Goal: Task Accomplishment & Management: Use online tool/utility

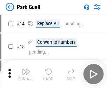
click at [26, 69] on img "button" at bounding box center [26, 72] width 8 height 8
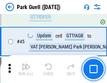
scroll to position [874, 0]
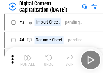
scroll to position [20, 0]
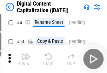
click at [26, 59] on img "button" at bounding box center [26, 56] width 8 height 8
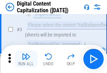
click at [26, 59] on img "button" at bounding box center [26, 56] width 8 height 8
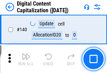
scroll to position [741, 0]
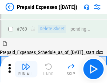
click at [26, 69] on img "button" at bounding box center [26, 67] width 8 height 8
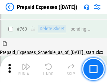
scroll to position [1937, 0]
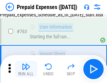
click at [26, 69] on img "button" at bounding box center [26, 67] width 8 height 8
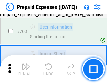
scroll to position [1978, 0]
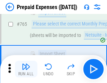
click at [26, 69] on img "button" at bounding box center [26, 67] width 8 height 8
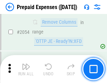
scroll to position [7305, 0]
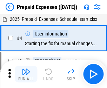
click at [26, 74] on img "button" at bounding box center [26, 72] width 8 height 8
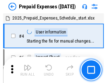
scroll to position [31, 0]
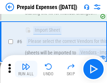
click at [26, 69] on img "button" at bounding box center [26, 67] width 8 height 8
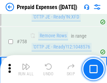
scroll to position [2490, 0]
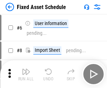
click at [26, 74] on img "button" at bounding box center [26, 72] width 8 height 8
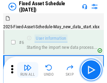
scroll to position [38, 0]
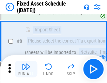
click at [26, 69] on img "button" at bounding box center [26, 67] width 8 height 8
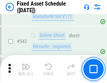
scroll to position [2492, 0]
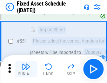
click at [26, 69] on img "button" at bounding box center [26, 67] width 8 height 8
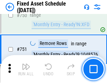
scroll to position [3407, 0]
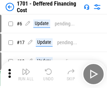
click at [26, 74] on img "button" at bounding box center [26, 72] width 8 height 8
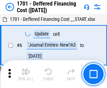
scroll to position [84, 0]
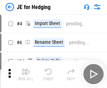
click at [26, 69] on img "button" at bounding box center [26, 72] width 8 height 8
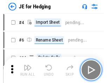
scroll to position [1, 0]
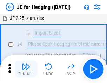
click at [26, 69] on img "button" at bounding box center [26, 67] width 8 height 8
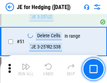
scroll to position [453, 0]
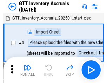
scroll to position [1, 0]
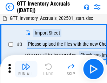
click at [26, 69] on img "button" at bounding box center [26, 67] width 8 height 8
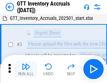
click at [26, 69] on img "button" at bounding box center [26, 67] width 8 height 8
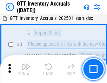
scroll to position [45, 0]
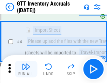
click at [26, 69] on img "button" at bounding box center [26, 67] width 8 height 8
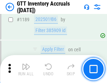
scroll to position [5707, 0]
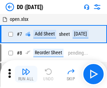
click at [26, 74] on img "button" at bounding box center [26, 72] width 8 height 8
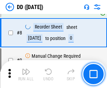
scroll to position [67, 0]
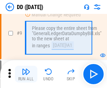
click at [26, 74] on img "button" at bounding box center [26, 72] width 8 height 8
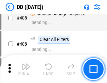
scroll to position [3127, 0]
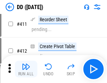
click at [26, 69] on img "button" at bounding box center [26, 67] width 8 height 8
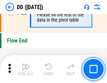
scroll to position [3345, 0]
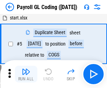
click at [26, 74] on img "button" at bounding box center [26, 72] width 8 height 8
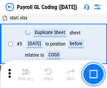
scroll to position [84, 0]
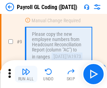
click at [26, 74] on img "button" at bounding box center [26, 72] width 8 height 8
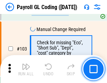
scroll to position [1640, 0]
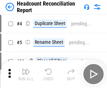
click at [26, 74] on img "button" at bounding box center [26, 72] width 8 height 8
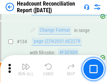
scroll to position [840, 0]
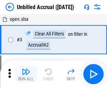
click at [26, 74] on img "button" at bounding box center [26, 72] width 8 height 8
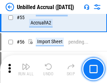
scroll to position [730, 0]
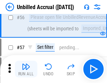
click at [26, 69] on img "button" at bounding box center [26, 67] width 8 height 8
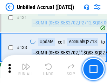
scroll to position [2082, 0]
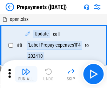
click at [26, 74] on img "button" at bounding box center [26, 72] width 8 height 8
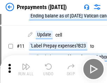
scroll to position [44, 0]
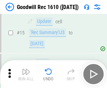
scroll to position [120, 0]
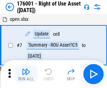
click at [26, 74] on img "button" at bounding box center [26, 72] width 8 height 8
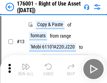
scroll to position [45, 0]
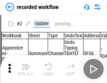
click at [26, 69] on img "button" at bounding box center [26, 67] width 8 height 8
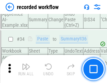
scroll to position [2184, 0]
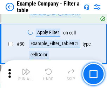
scroll to position [640, 0]
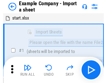
scroll to position [11, 0]
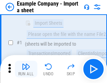
click at [26, 69] on img "button" at bounding box center [26, 67] width 8 height 8
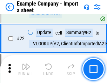
scroll to position [154, 0]
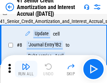
click at [26, 69] on img "button" at bounding box center [26, 67] width 8 height 8
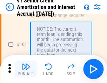
click at [26, 69] on img "button" at bounding box center [26, 67] width 8 height 8
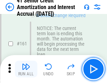
scroll to position [747, 0]
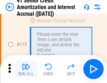
click at [26, 69] on img "button" at bounding box center [26, 67] width 8 height 8
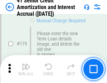
scroll to position [818, 0]
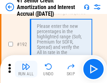
click at [26, 69] on img "button" at bounding box center [26, 67] width 8 height 8
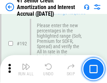
scroll to position [892, 0]
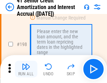
click at [26, 69] on img "button" at bounding box center [26, 67] width 8 height 8
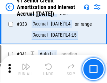
scroll to position [1785, 0]
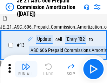
click at [26, 69] on img "button" at bounding box center [26, 67] width 8 height 8
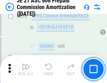
scroll to position [1305, 0]
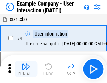
click at [26, 69] on img "button" at bounding box center [26, 67] width 8 height 8
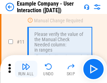
click at [26, 69] on img "button" at bounding box center [26, 67] width 8 height 8
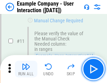
scroll to position [151, 0]
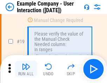
click at [26, 69] on img "button" at bounding box center [26, 67] width 8 height 8
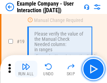
click at [26, 69] on img "button" at bounding box center [26, 67] width 8 height 8
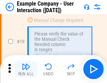
click at [26, 69] on img "button" at bounding box center [26, 67] width 8 height 8
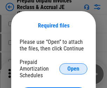
click at [73, 69] on span "Open" at bounding box center [73, 69] width 12 height 6
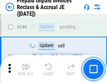
scroll to position [944, 0]
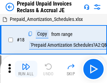
click at [26, 69] on img "button" at bounding box center [26, 67] width 8 height 8
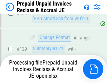
scroll to position [572, 0]
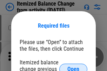
click at [73, 66] on span "Open" at bounding box center [73, 69] width 12 height 6
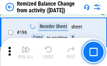
scroll to position [1345, 0]
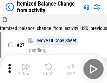
scroll to position [11, 0]
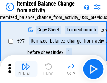
click at [26, 69] on img "button" at bounding box center [26, 67] width 8 height 8
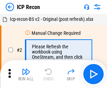
scroll to position [3, 0]
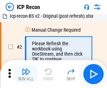
click at [26, 74] on img "button" at bounding box center [26, 72] width 8 height 8
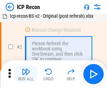
click at [26, 74] on img "button" at bounding box center [26, 72] width 8 height 8
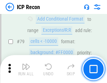
scroll to position [685, 0]
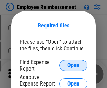
click at [73, 66] on span "Open" at bounding box center [73, 66] width 12 height 6
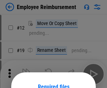
scroll to position [62, 0]
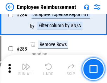
scroll to position [1900, 0]
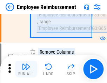
click at [26, 69] on img "button" at bounding box center [26, 67] width 8 height 8
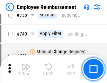
scroll to position [4903, 0]
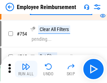
click at [26, 69] on img "button" at bounding box center [26, 67] width 8 height 8
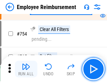
click at [26, 69] on img "button" at bounding box center [26, 67] width 8 height 8
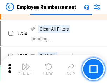
click at [26, 69] on img "button" at bounding box center [26, 67] width 8 height 8
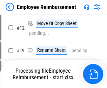
scroll to position [24, 0]
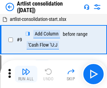
click at [26, 74] on img "button" at bounding box center [26, 72] width 8 height 8
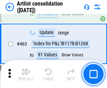
scroll to position [3060, 0]
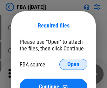
click at [73, 65] on span "Open" at bounding box center [73, 65] width 12 height 6
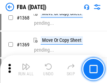
scroll to position [7506, 0]
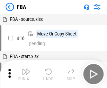
scroll to position [7, 0]
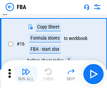
click at [26, 74] on img "button" at bounding box center [26, 72] width 8 height 8
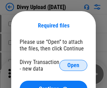
click at [73, 66] on span "Open" at bounding box center [73, 66] width 12 height 6
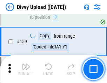
scroll to position [724, 0]
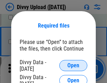
click at [73, 66] on span "Open" at bounding box center [73, 66] width 12 height 6
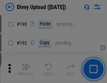
scroll to position [882, 0]
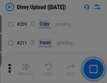
scroll to position [1187, 0]
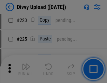
scroll to position [1395, 0]
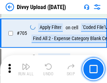
scroll to position [4781, 0]
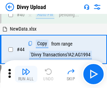
click at [26, 74] on img "button" at bounding box center [26, 72] width 8 height 8
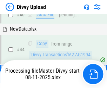
scroll to position [77, 0]
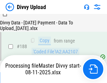
scroll to position [823, 0]
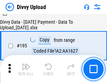
scroll to position [977, 0]
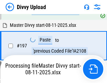
scroll to position [1090, 0]
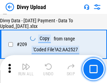
scroll to position [1285, 0]
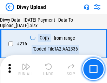
scroll to position [1439, 0]
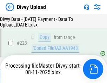
scroll to position [1593, 0]
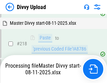
scroll to position [1505, 0]
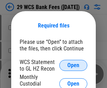
click at [73, 66] on span "Open" at bounding box center [73, 66] width 12 height 6
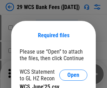
scroll to position [10, 0]
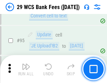
scroll to position [681, 0]
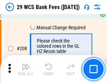
click at [26, 69] on img "button" at bounding box center [26, 67] width 8 height 8
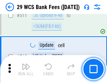
scroll to position [3516, 0]
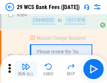
click at [26, 69] on img "button" at bounding box center [26, 67] width 8 height 8
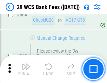
scroll to position [3780, 0]
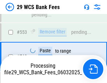
scroll to position [3731, 0]
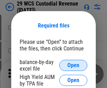
click at [73, 66] on span "Open" at bounding box center [73, 66] width 12 height 6
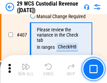
scroll to position [3237, 0]
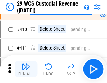
click at [26, 69] on img "button" at bounding box center [26, 67] width 8 height 8
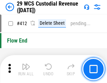
scroll to position [3338, 0]
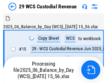
scroll to position [17, 0]
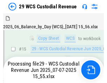
scroll to position [158, 0]
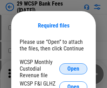
click at [73, 69] on span "Open" at bounding box center [73, 69] width 12 height 6
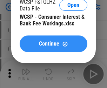
click at [53, 44] on span "Continue" at bounding box center [49, 44] width 20 height 6
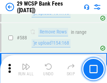
scroll to position [2751, 0]
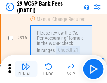
click at [26, 69] on img "button" at bounding box center [26, 67] width 8 height 8
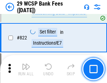
scroll to position [4305, 0]
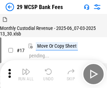
click at [26, 69] on img "button" at bounding box center [26, 72] width 8 height 8
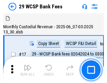
scroll to position [17, 0]
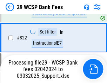
scroll to position [4297, 0]
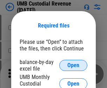
click at [73, 66] on span "Open" at bounding box center [73, 66] width 12 height 6
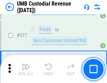
scroll to position [3259, 0]
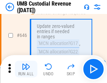
click at [26, 69] on img "button" at bounding box center [26, 67] width 8 height 8
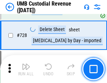
scroll to position [4311, 0]
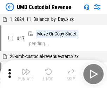
scroll to position [5, 0]
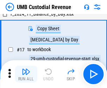
click at [26, 74] on img "button" at bounding box center [26, 72] width 8 height 8
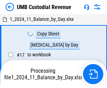
scroll to position [5, 0]
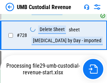
scroll to position [4295, 0]
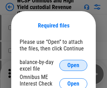
click at [73, 66] on span "Open" at bounding box center [73, 66] width 12 height 6
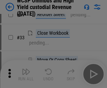
scroll to position [160, 0]
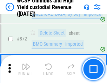
scroll to position [5915, 0]
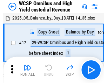
scroll to position [4, 0]
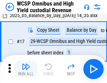
click at [26, 69] on img "button" at bounding box center [26, 67] width 8 height 8
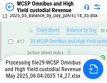
scroll to position [145, 0]
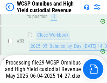
scroll to position [346, 0]
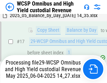
scroll to position [145, 0]
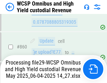
scroll to position [5899, 0]
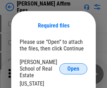
click at [73, 66] on span "Open" at bounding box center [73, 69] width 12 height 6
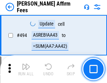
scroll to position [1900, 0]
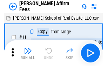
scroll to position [7, 0]
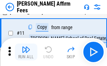
click at [26, 52] on img "button" at bounding box center [26, 49] width 8 height 8
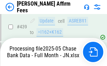
scroll to position [1808, 0]
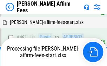
scroll to position [1873, 0]
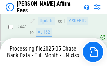
scroll to position [1833, 0]
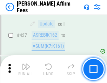
scroll to position [1824, 0]
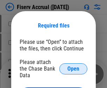
click at [73, 66] on span "Open" at bounding box center [73, 69] width 12 height 6
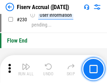
scroll to position [2214, 0]
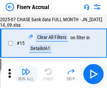
click at [26, 74] on img "button" at bounding box center [26, 72] width 8 height 8
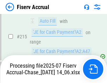
scroll to position [2121, 0]
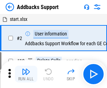
click at [26, 69] on img "button" at bounding box center [26, 72] width 8 height 8
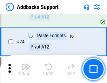
scroll to position [509, 0]
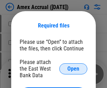
click at [73, 69] on span "Open" at bounding box center [73, 69] width 12 height 6
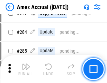
scroll to position [1819, 0]
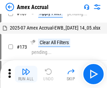
click at [26, 74] on img "button" at bounding box center [26, 72] width 8 height 8
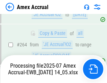
scroll to position [1955, 0]
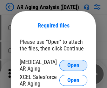
click at [73, 65] on span "Open" at bounding box center [73, 66] width 12 height 6
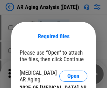
scroll to position [11, 0]
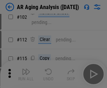
scroll to position [96, 0]
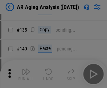
scroll to position [210, 0]
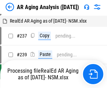
scroll to position [7, 0]
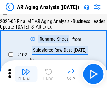
click at [26, 74] on img "button" at bounding box center [26, 72] width 8 height 8
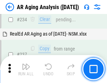
scroll to position [1083, 0]
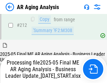
scroll to position [1075, 0]
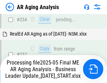
scroll to position [1075, 0]
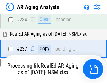
scroll to position [1075, 0]
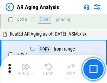
scroll to position [1075, 0]
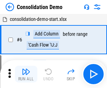
click at [26, 74] on img "button" at bounding box center [26, 72] width 8 height 8
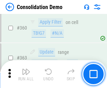
scroll to position [2342, 0]
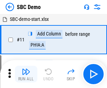
click at [26, 74] on img "button" at bounding box center [26, 72] width 8 height 8
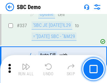
scroll to position [1838, 0]
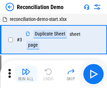
click at [26, 74] on img "button" at bounding box center [26, 72] width 8 height 8
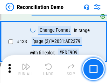
scroll to position [830, 0]
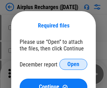
click at [73, 65] on span "Open" at bounding box center [73, 65] width 12 height 6
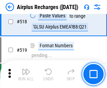
scroll to position [3007, 0]
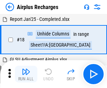
click at [26, 74] on img "button" at bounding box center [26, 72] width 8 height 8
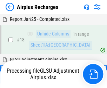
scroll to position [31, 0]
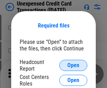
click at [73, 66] on span "Open" at bounding box center [73, 66] width 12 height 6
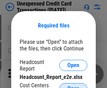
click at [73, 86] on span "Open" at bounding box center [73, 89] width 12 height 6
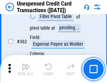
scroll to position [1797, 0]
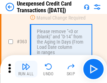
click at [26, 69] on img "button" at bounding box center [26, 67] width 8 height 8
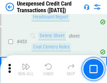
scroll to position [2384, 0]
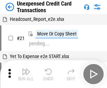
scroll to position [11, 0]
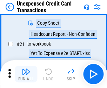
click at [26, 74] on img "button" at bounding box center [26, 72] width 8 height 8
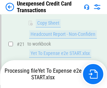
scroll to position [114, 0]
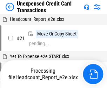
scroll to position [11, 0]
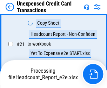
scroll to position [114, 0]
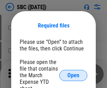
click at [73, 75] on span "Open" at bounding box center [73, 76] width 12 height 6
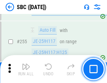
scroll to position [1366, 0]
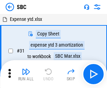
scroll to position [7, 0]
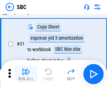
click at [26, 74] on img "button" at bounding box center [26, 72] width 8 height 8
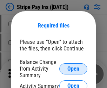
click at [73, 69] on span "Open" at bounding box center [73, 69] width 12 height 6
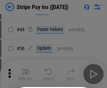
scroll to position [127, 0]
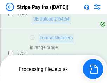
scroll to position [3623, 0]
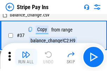
click at [26, 57] on img "button" at bounding box center [26, 54] width 8 height 8
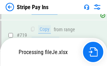
scroll to position [3608, 0]
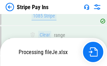
scroll to position [3608, 0]
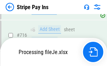
scroll to position [3608, 0]
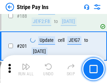
scroll to position [995, 0]
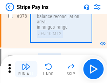
click at [26, 69] on img "button" at bounding box center [26, 67] width 8 height 8
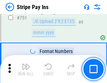
scroll to position [3599, 0]
